Goal: Information Seeking & Learning: Understand process/instructions

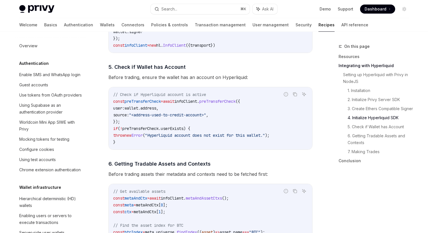
scroll to position [533, 0]
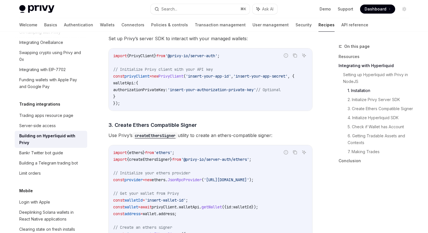
scroll to position [345, 0]
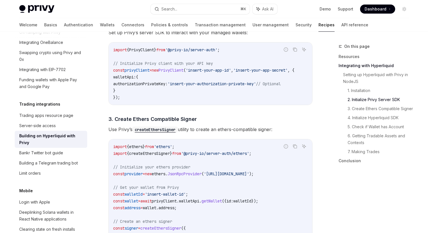
click at [161, 130] on code "createEthersSigner" at bounding box center [155, 130] width 45 height 6
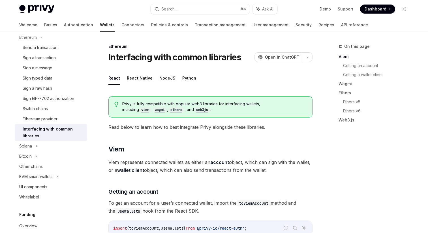
click at [153, 110] on code "wagmi" at bounding box center [160, 110] width 14 height 6
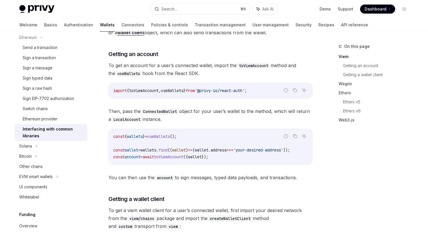
scroll to position [138, 0]
click at [349, 83] on link "Wagmi" at bounding box center [376, 83] width 75 height 9
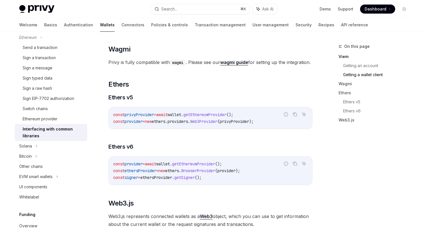
scroll to position [539, 0]
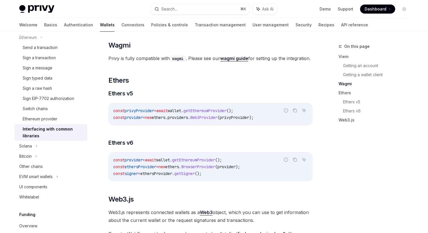
click at [239, 61] on strong "wagmi guide" at bounding box center [234, 58] width 28 height 6
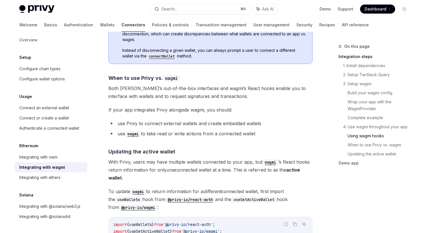
scroll to position [1404, 0]
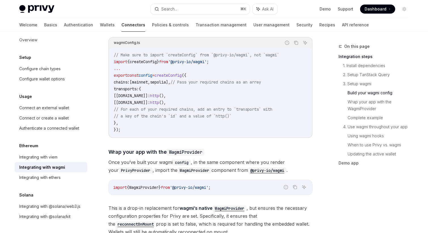
scroll to position [154, 0]
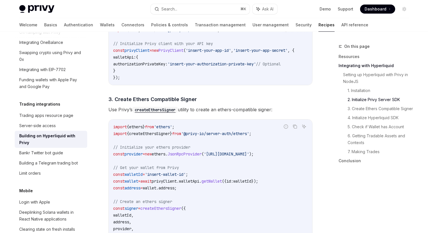
scroll to position [367, 0]
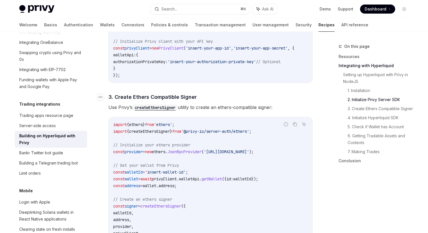
click at [228, 99] on h4 "​ 3. Create Ethers Compatible Signer" at bounding box center [210, 97] width 204 height 8
click at [236, 108] on span "Use Privy’s createEthersSigner utility to create an ethers-compatible signer:" at bounding box center [210, 107] width 204 height 8
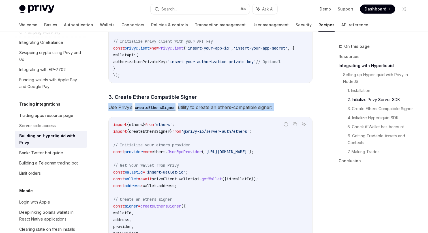
click at [236, 108] on span "Use Privy’s createEthersSigner utility to create an ethers-compatible signer:" at bounding box center [210, 107] width 204 height 8
drag, startPoint x: 217, startPoint y: 110, endPoint x: 268, endPoint y: 110, distance: 50.4
click at [268, 110] on span "Use Privy’s createEthersSigner utility to create an ethers-compatible signer:" at bounding box center [210, 107] width 204 height 8
click at [167, 108] on code "createEthersSigner" at bounding box center [155, 107] width 45 height 6
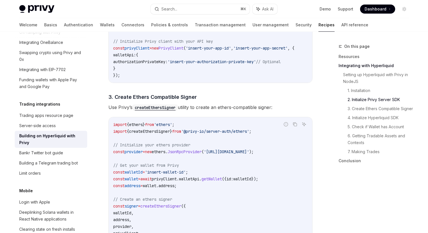
scroll to position [154, 0]
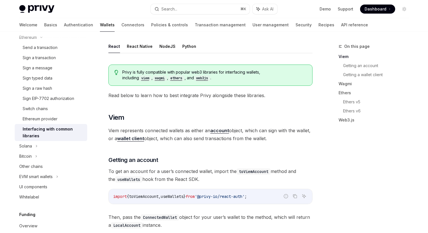
type textarea "*"
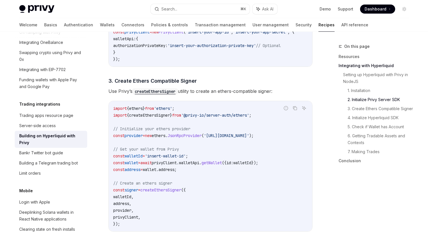
scroll to position [385, 0]
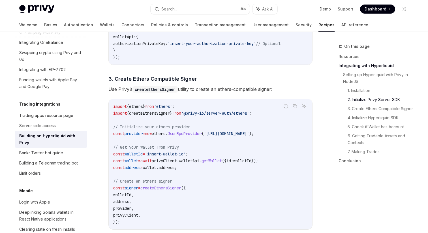
click at [159, 115] on span "createEthersSigner" at bounding box center [149, 113] width 41 height 5
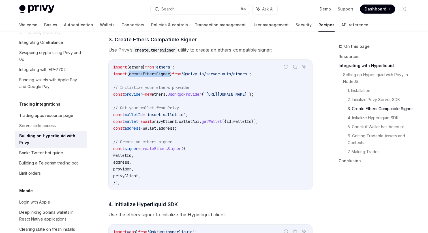
scroll to position [424, 0]
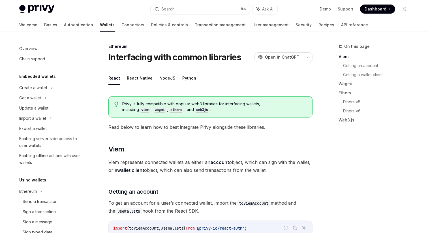
scroll to position [154, 0]
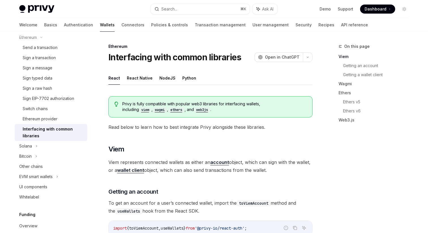
click at [153, 112] on code "wagmi" at bounding box center [160, 110] width 14 height 6
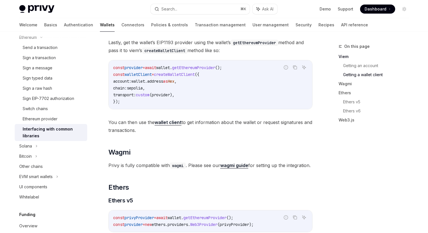
scroll to position [465, 0]
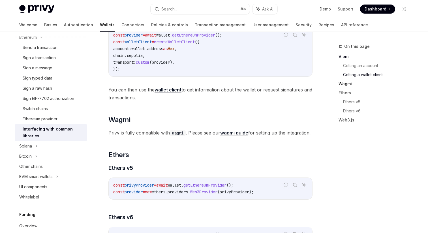
click at [347, 82] on link "Wagmi" at bounding box center [376, 83] width 75 height 9
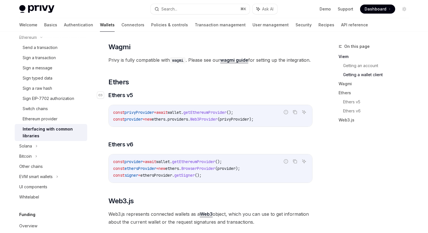
scroll to position [539, 0]
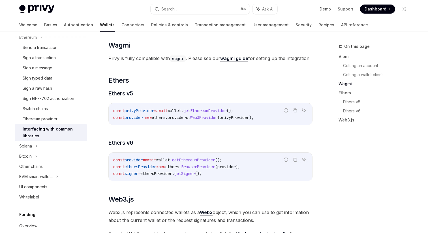
click at [240, 58] on strong "wagmi guide" at bounding box center [234, 58] width 28 height 6
type textarea "*"
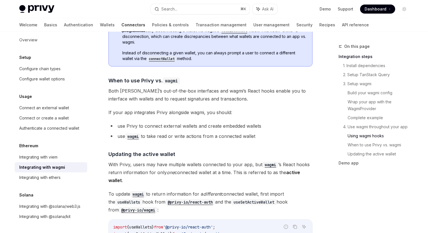
scroll to position [1397, 0]
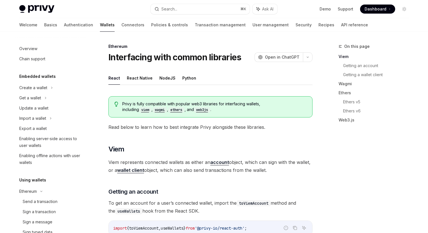
scroll to position [154, 0]
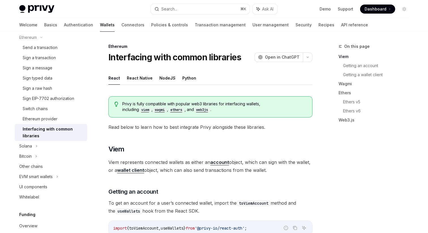
click at [150, 124] on span "Read below to learn how to best integrate Privy alongside these libraries." at bounding box center [210, 127] width 204 height 8
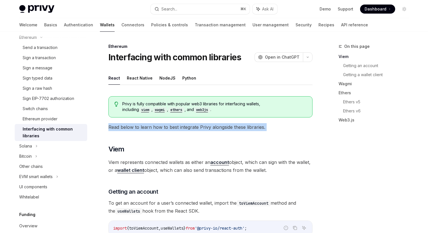
click at [150, 124] on span "Read below to learn how to best integrate Privy alongside these libraries." at bounding box center [210, 127] width 204 height 8
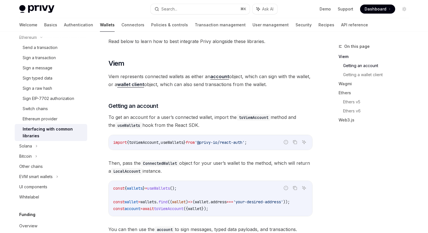
scroll to position [0, 0]
